Goal: Information Seeking & Learning: Learn about a topic

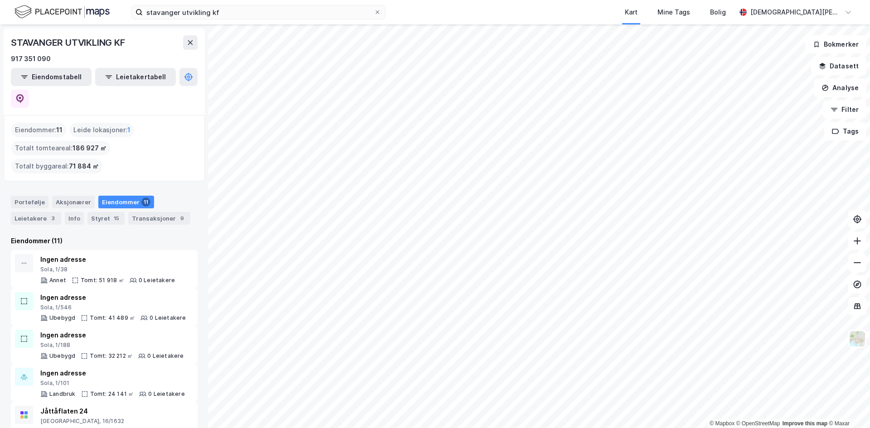
click at [122, 196] on div "Eiendommer 11" at bounding box center [126, 202] width 56 height 13
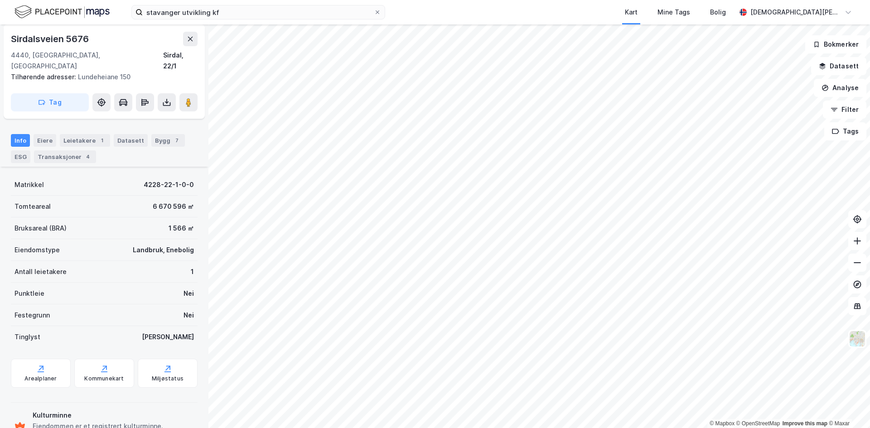
scroll to position [77, 0]
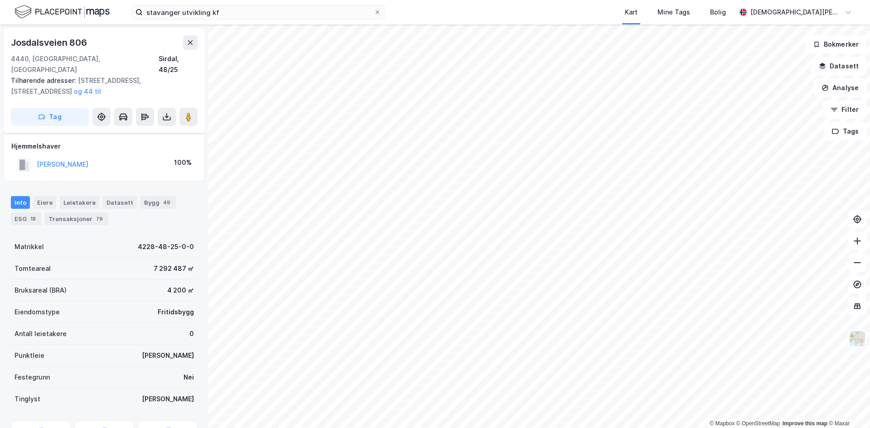
scroll to position [40, 0]
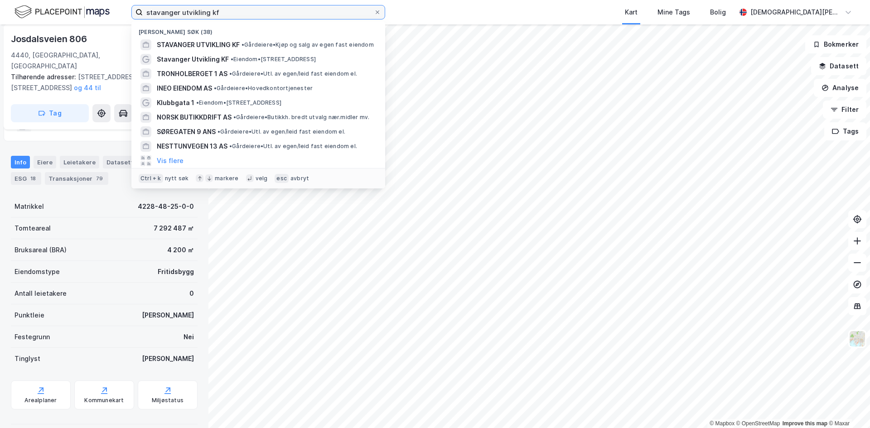
click at [242, 14] on input "stavanger utvikling kf" at bounding box center [258, 12] width 231 height 14
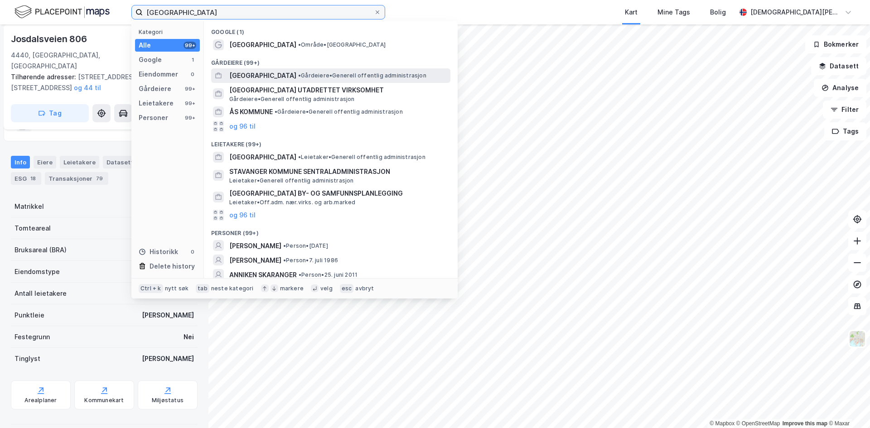
type input "[GEOGRAPHIC_DATA]"
click at [278, 73] on span "[GEOGRAPHIC_DATA]" at bounding box center [262, 75] width 67 height 11
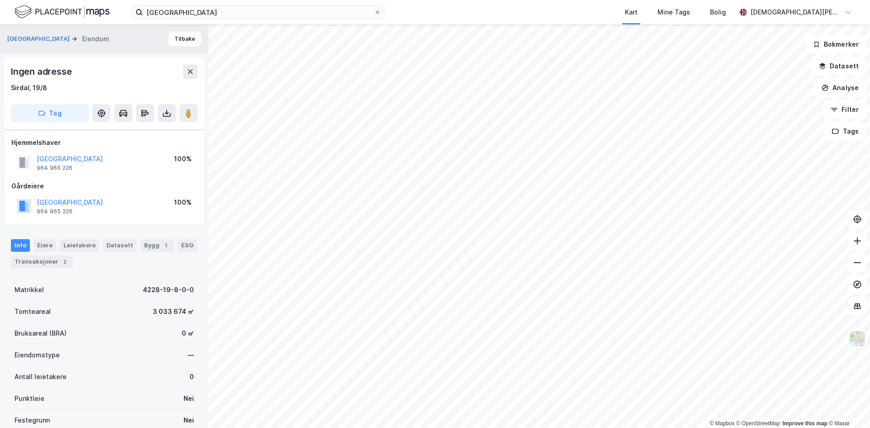
scroll to position [40, 0]
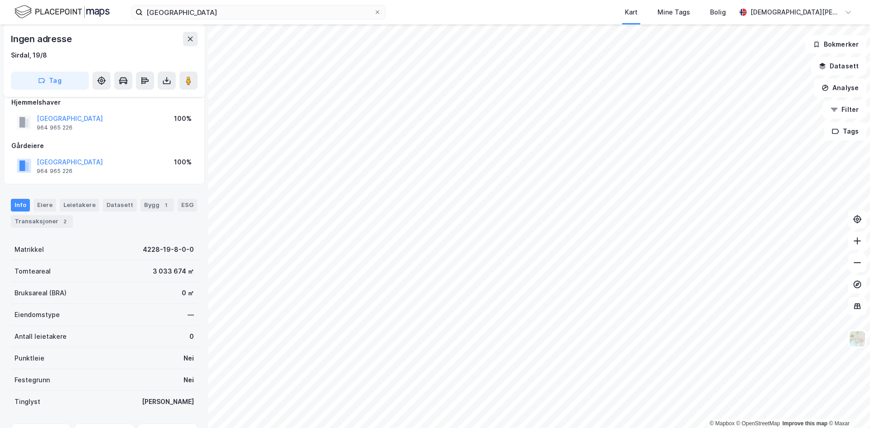
click at [338, 428] on html "[GEOGRAPHIC_DATA] Kart Mine Tags Bolig [PERSON_NAME] © Mapbox © OpenStreetMap I…" at bounding box center [435, 214] width 870 height 428
click at [858, 263] on icon at bounding box center [857, 262] width 7 height 1
click at [860, 261] on icon at bounding box center [857, 262] width 9 height 9
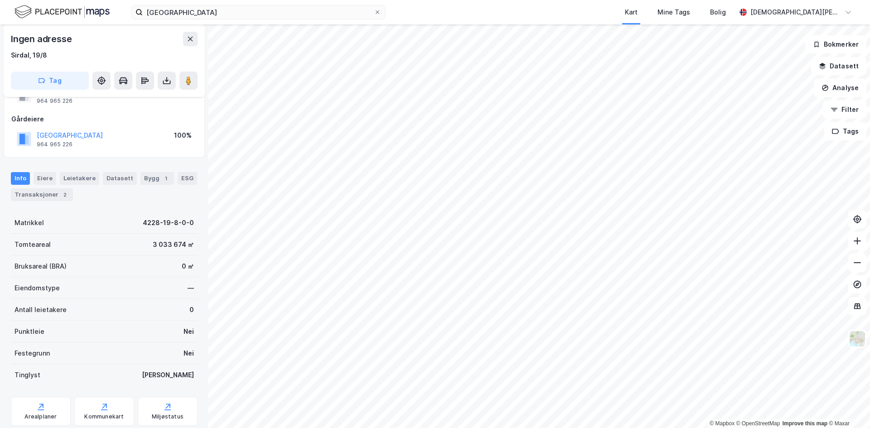
scroll to position [94, 0]
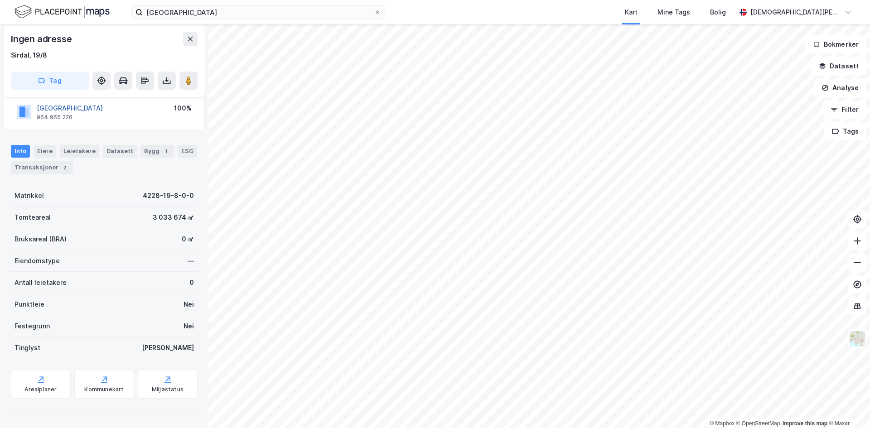
click at [0, 0] on button "[GEOGRAPHIC_DATA]" at bounding box center [0, 0] width 0 height 0
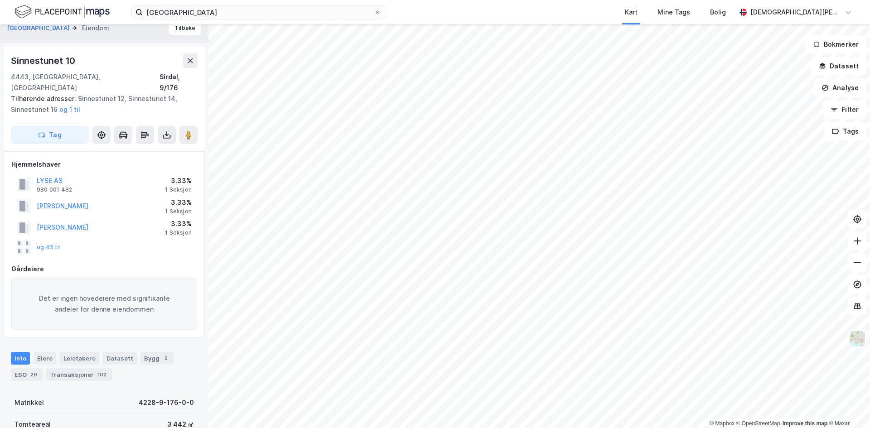
scroll to position [4, 0]
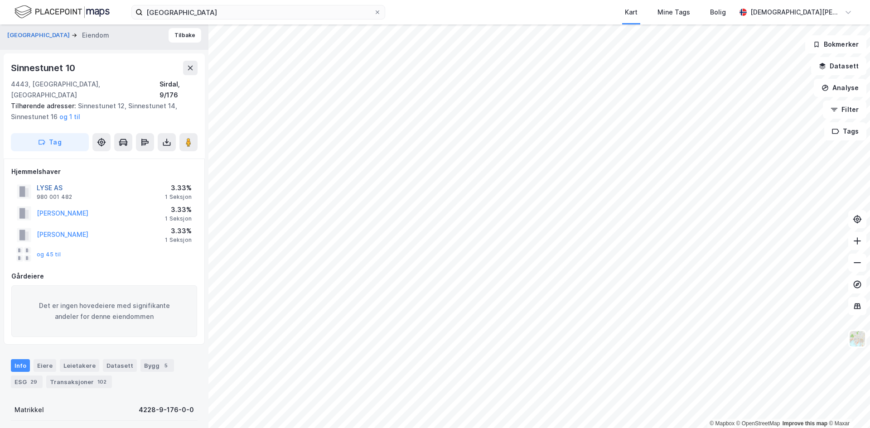
click at [0, 0] on button "LYSE AS" at bounding box center [0, 0] width 0 height 0
